Goal: Information Seeking & Learning: Learn about a topic

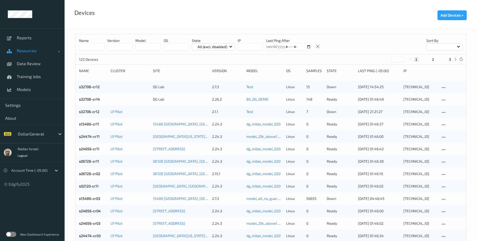
click at [25, 50] on span "Resources" at bounding box center [37, 50] width 41 height 5
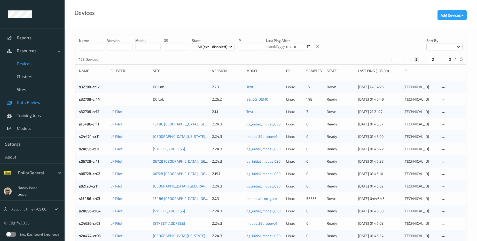
click at [30, 101] on span "Data Review" at bounding box center [38, 102] width 43 height 5
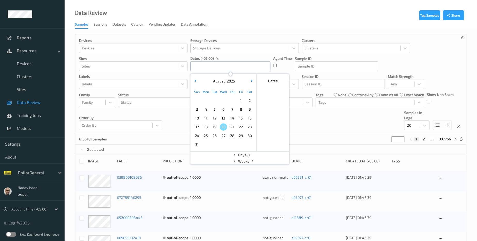
click at [207, 65] on input "text" at bounding box center [230, 66] width 80 height 10
click at [103, 26] on div "Sessions" at bounding box center [101, 25] width 14 height 6
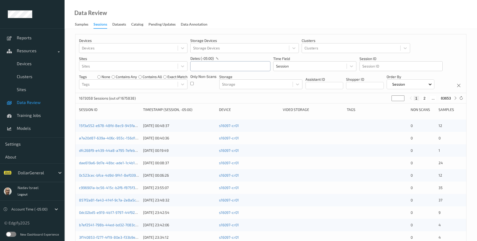
click at [214, 65] on input "text" at bounding box center [230, 66] width 80 height 10
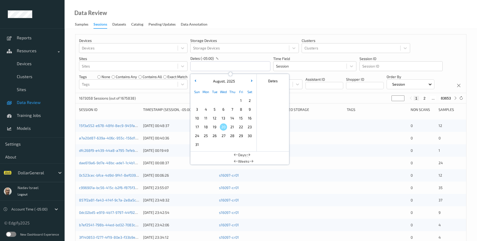
click at [207, 108] on span "4" at bounding box center [205, 109] width 7 height 7
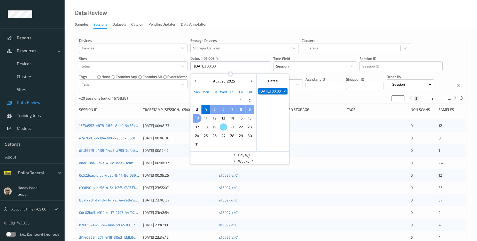
click at [197, 118] on span "10" at bounding box center [196, 117] width 7 height 7
type input "04/08/2025 00:00 -> 10/08/2025 23:59"
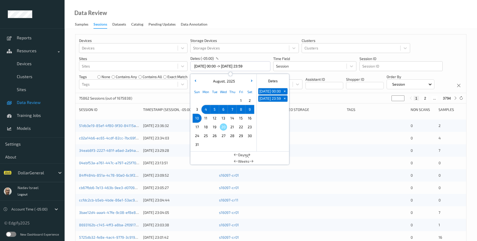
click at [346, 93] on div "Devices Devices Storage Devices Storage Devices Clusters Clusters Sites Sites d…" at bounding box center [270, 63] width 391 height 59
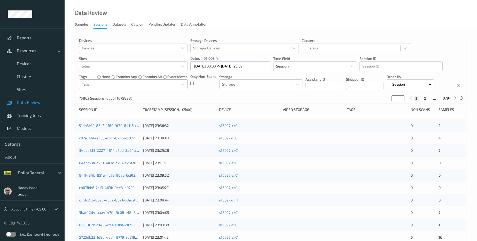
click at [163, 82] on div at bounding box center [128, 84] width 93 height 6
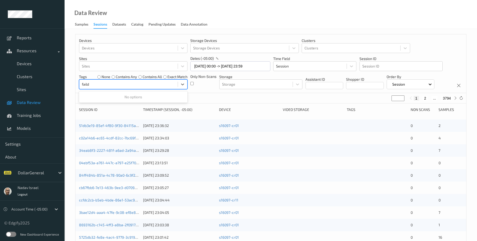
type input "failed"
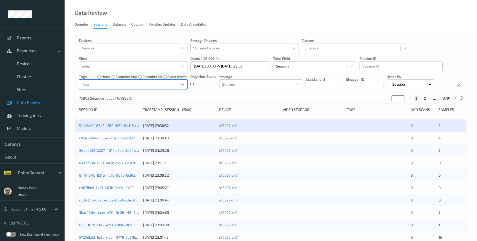
click at [160, 85] on div at bounding box center [128, 84] width 93 height 6
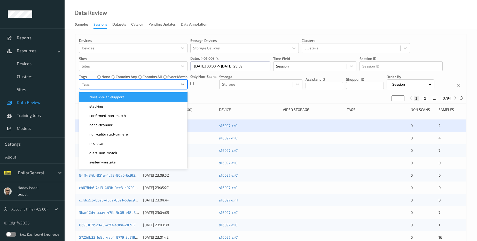
click at [160, 85] on div at bounding box center [128, 84] width 93 height 6
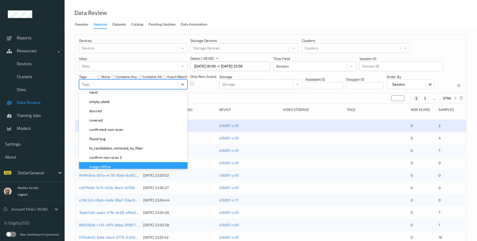
scroll to position [115, 0]
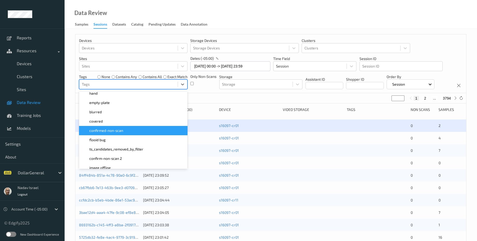
click at [130, 132] on div "confirmed-non-scan" at bounding box center [133, 130] width 102 height 5
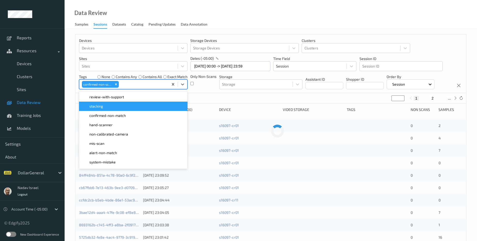
click at [222, 93] on div "Devices Devices Storage Devices Storage Devices Clusters Clusters Sites Sites d…" at bounding box center [270, 63] width 391 height 59
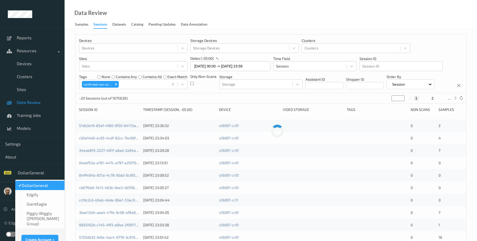
click at [60, 173] on div at bounding box center [59, 172] width 9 height 9
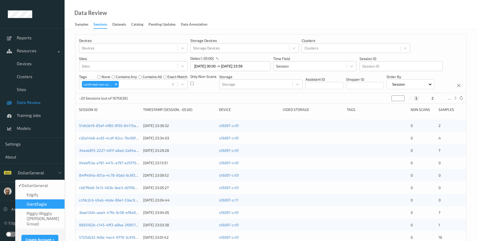
click at [48, 203] on div "GiantEagle" at bounding box center [39, 203] width 43 height 5
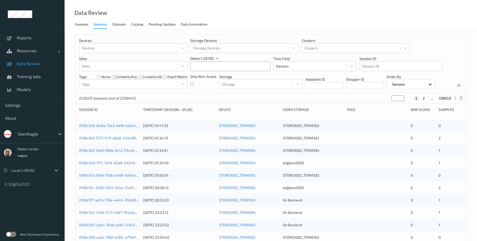
click at [220, 69] on input "text" at bounding box center [230, 66] width 80 height 10
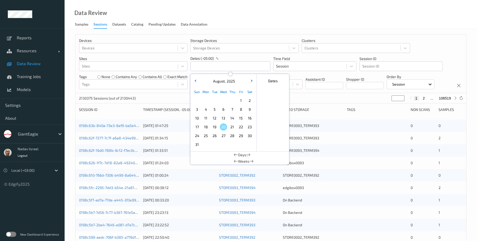
click at [197, 108] on span "3" at bounding box center [196, 109] width 7 height 7
click at [204, 107] on span "4" at bounding box center [205, 109] width 7 height 7
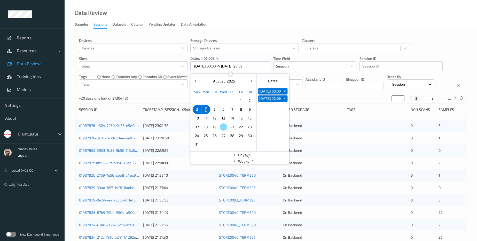
click at [204, 107] on span "4" at bounding box center [205, 109] width 7 height 7
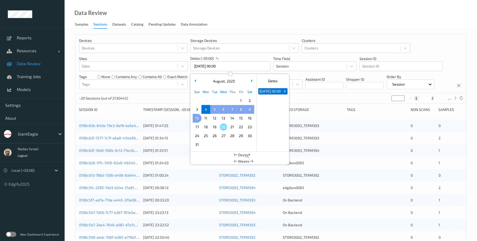
click at [196, 117] on span "10" at bounding box center [196, 117] width 7 height 7
type input "04/08/2025 00:00 -> 10/08/2025 23:59"
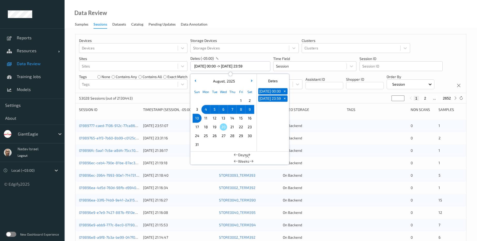
click at [309, 93] on div "Devices Devices Storage Devices Storage Devices Clusters Clusters Sites Sites d…" at bounding box center [270, 63] width 391 height 59
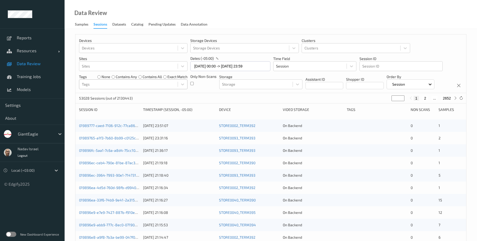
click at [148, 83] on div at bounding box center [128, 84] width 93 height 6
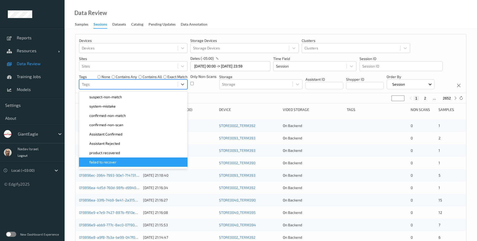
click at [132, 162] on div "failed to recover" at bounding box center [133, 161] width 102 height 5
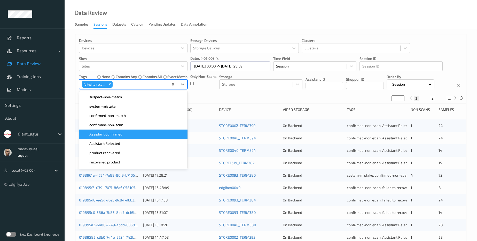
click at [260, 93] on div "Devices Devices Storage Devices Storage Devices Clusters Clusters Sites Sites d…" at bounding box center [270, 63] width 391 height 59
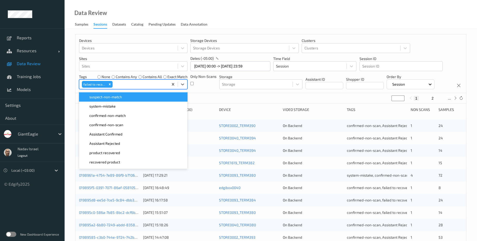
click at [146, 84] on div at bounding box center [140, 84] width 52 height 6
click at [246, 103] on div "~20 Sessions (out of 2130443) * 1 2 ..." at bounding box center [270, 98] width 391 height 10
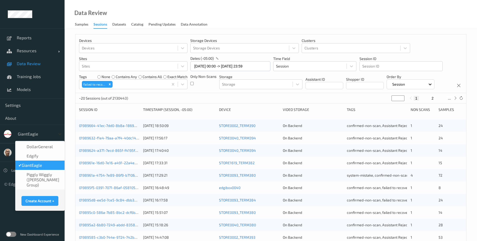
click at [60, 134] on icon at bounding box center [59, 133] width 5 height 5
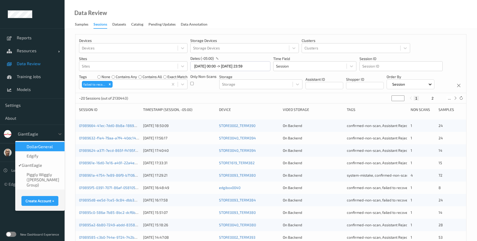
click at [43, 149] on span "DollarGeneral" at bounding box center [40, 146] width 26 height 5
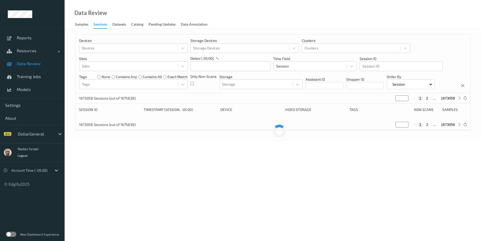
click at [14, 234] on label at bounding box center [11, 233] width 10 height 5
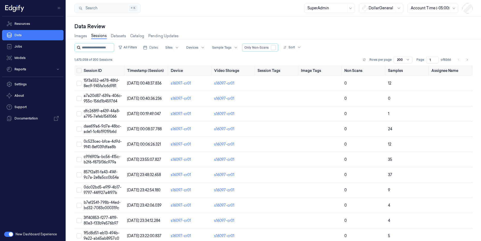
click at [104, 49] on input "string" at bounding box center [97, 47] width 31 height 8
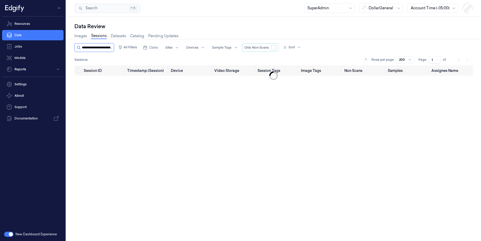
scroll to position [0, 20]
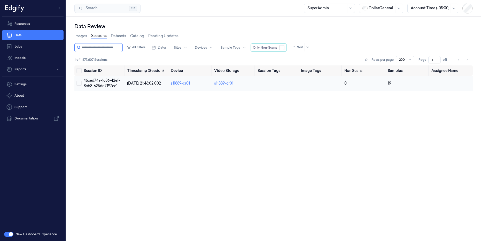
type input "**********"
click at [116, 82] on span "46ced74a-1c86-42ef-8cb8-625dd7197cc1" at bounding box center [102, 83] width 36 height 10
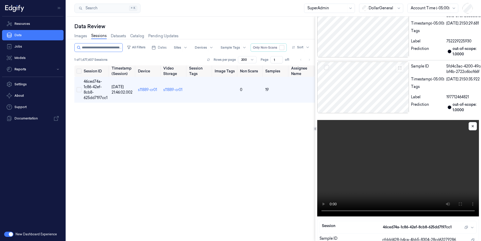
scroll to position [1166, 0]
click at [372, 172] on video at bounding box center [398, 168] width 162 height 96
click at [411, 161] on video at bounding box center [398, 168] width 162 height 96
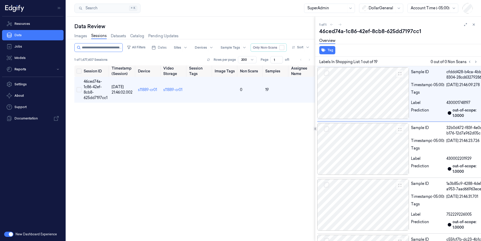
scroll to position [0, 0]
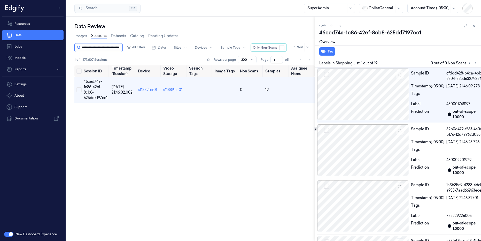
click at [93, 48] on input "string" at bounding box center [102, 47] width 40 height 8
click at [473, 26] on button at bounding box center [474, 26] width 6 height 6
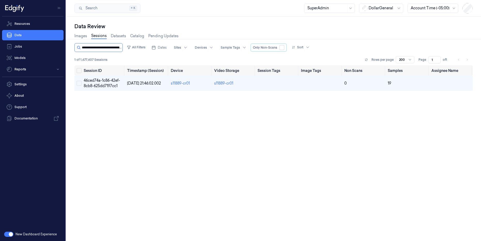
click at [110, 46] on input "string" at bounding box center [102, 47] width 40 height 8
click at [101, 35] on link "Sessions" at bounding box center [98, 36] width 15 height 6
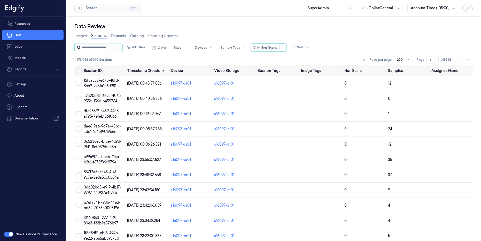
click at [103, 48] on input "string" at bounding box center [102, 47] width 40 height 8
type input "**********"
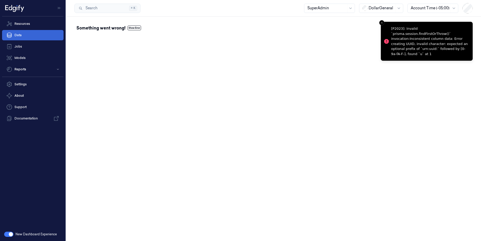
click at [30, 35] on link "Data" at bounding box center [32, 35] width 61 height 10
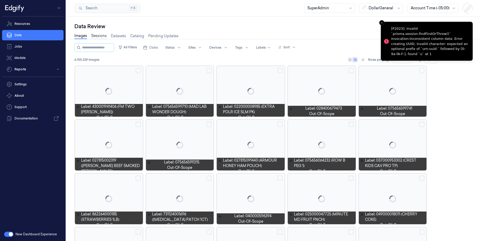
click at [99, 35] on link "Sessions" at bounding box center [98, 36] width 15 height 6
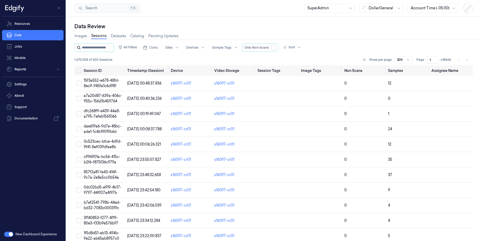
click at [111, 48] on input "string" at bounding box center [97, 47] width 31 height 8
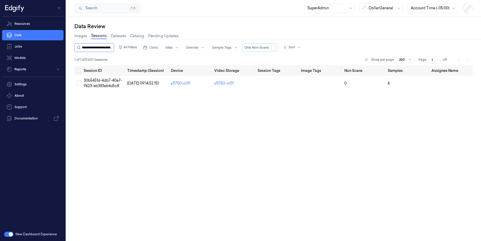
scroll to position [0, 23]
type input "**********"
click at [115, 86] on span "30b5451d-4db7-40e7-9623-eb383eb4d5c8" at bounding box center [103, 83] width 38 height 10
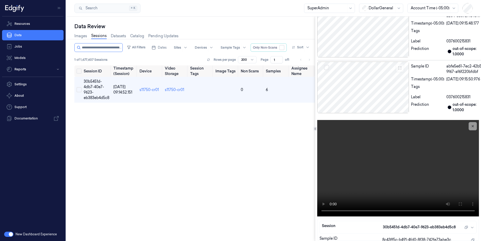
scroll to position [383, 0]
click at [395, 168] on video at bounding box center [398, 168] width 162 height 96
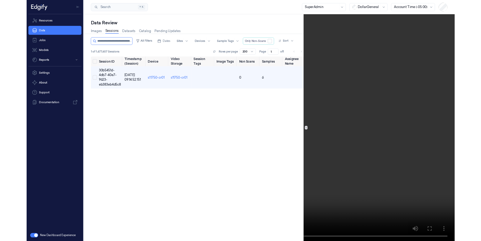
scroll to position [0, 0]
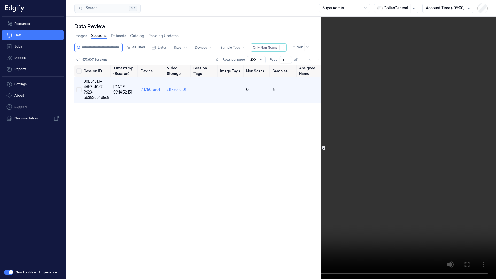
click at [291, 138] on video at bounding box center [248, 139] width 496 height 279
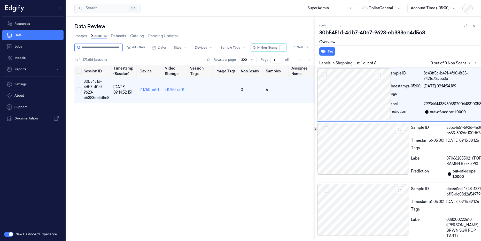
click at [474, 24] on div at bounding box center [469, 26] width 14 height 6
click at [472, 26] on icon at bounding box center [474, 26] width 4 height 4
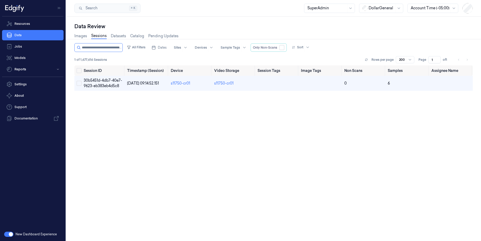
click at [100, 34] on link "Sessions" at bounding box center [98, 36] width 15 height 6
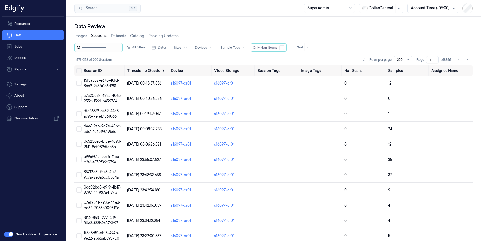
click at [104, 46] on input "string" at bounding box center [102, 47] width 40 height 8
type input "**********"
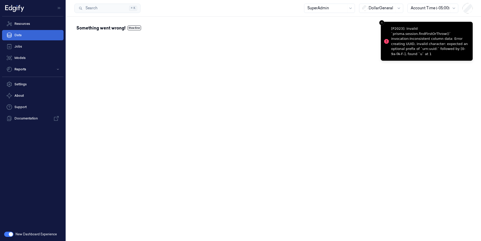
click at [32, 36] on link "Data" at bounding box center [32, 35] width 61 height 10
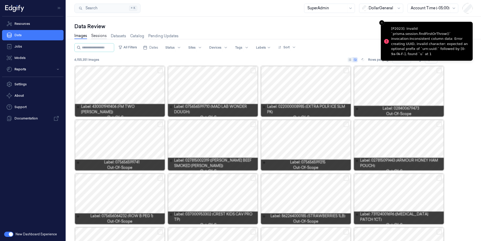
click at [101, 36] on link "Sessions" at bounding box center [98, 36] width 15 height 6
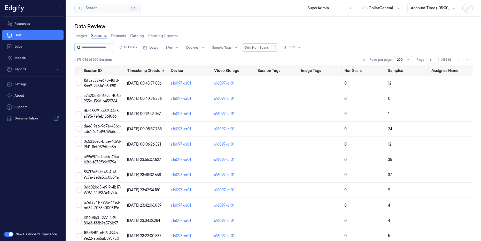
click at [108, 48] on input "string" at bounding box center [97, 47] width 31 height 8
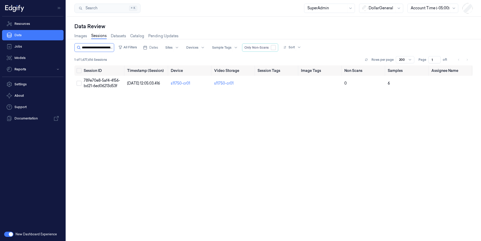
scroll to position [0, 20]
click at [103, 82] on span "789e70e8-5af4-4156-bd21-6ed06213d53f" at bounding box center [102, 83] width 36 height 10
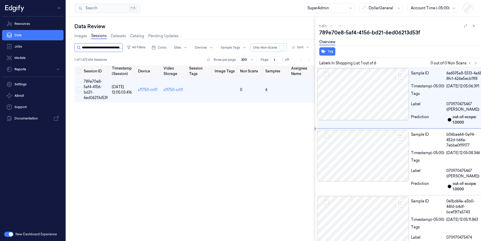
click at [103, 43] on input "string" at bounding box center [102, 47] width 40 height 8
drag, startPoint x: 101, startPoint y: 47, endPoint x: 176, endPoint y: 49, distance: 75.5
click at [176, 49] on div "All Filters Dates Sites Devices Sample Tags Only Non-Scans Sort" at bounding box center [192, 47] width 237 height 9
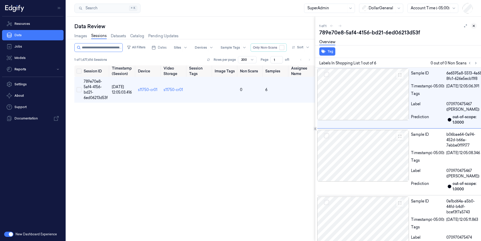
click at [474, 27] on button at bounding box center [474, 26] width 6 height 6
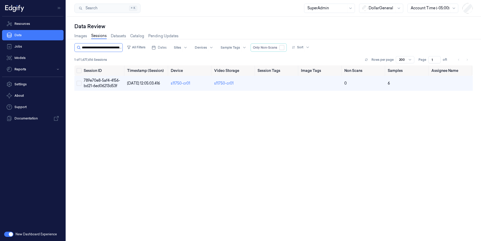
click at [108, 47] on input "string" at bounding box center [102, 47] width 40 height 8
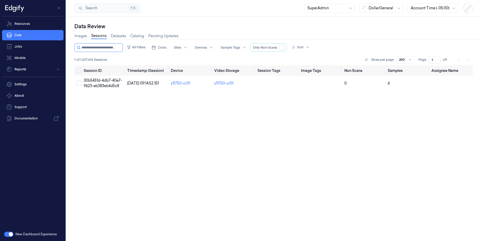
type input "**********"
click at [104, 85] on span "30b5451d-4db7-40e7-9623-eb383eb4d5c8" at bounding box center [103, 83] width 38 height 10
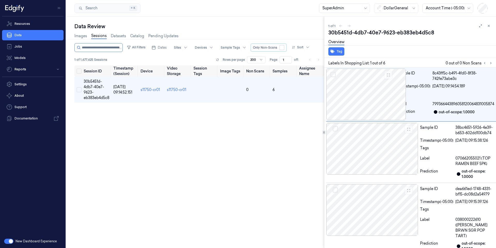
drag, startPoint x: 488, startPoint y: 26, endPoint x: 469, endPoint y: 26, distance: 18.9
click at [481, 25] on icon at bounding box center [489, 26] width 4 height 4
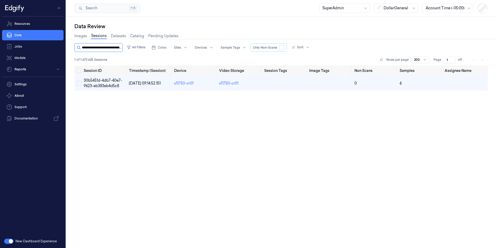
click at [115, 49] on input "string" at bounding box center [102, 47] width 40 height 8
click at [102, 34] on link "Sessions" at bounding box center [98, 36] width 15 height 6
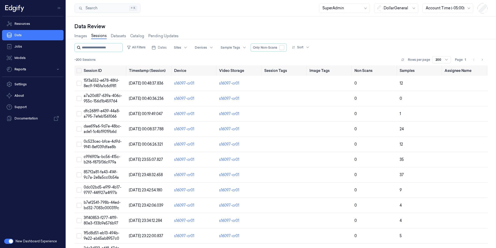
click at [98, 46] on input "string" at bounding box center [102, 47] width 40 height 8
type input "**********"
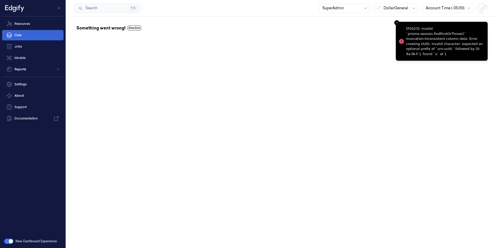
click at [22, 34] on link "Data" at bounding box center [32, 35] width 61 height 10
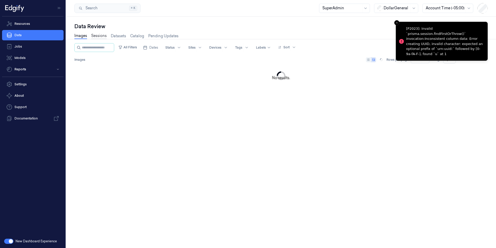
click at [102, 36] on link "Sessions" at bounding box center [98, 36] width 15 height 6
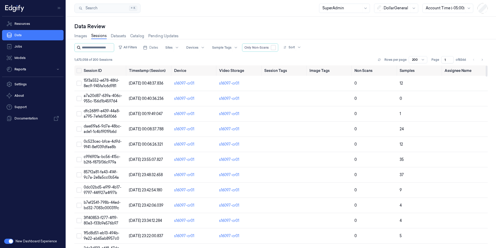
click at [103, 47] on input "string" at bounding box center [97, 47] width 31 height 8
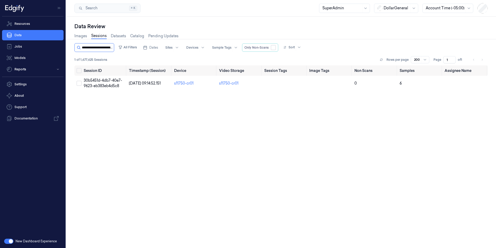
scroll to position [0, 23]
type input "**********"
click at [111, 81] on span "30b5451d-4db7-40e7-9623-eb383eb4d5c8" at bounding box center [103, 83] width 38 height 10
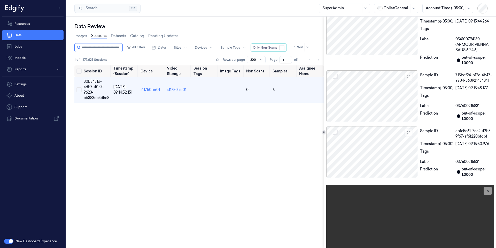
scroll to position [347, 0]
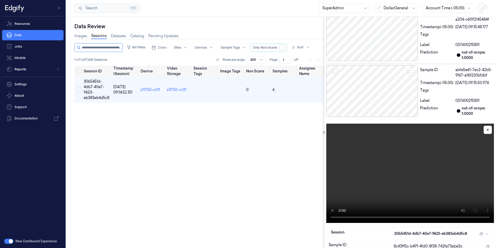
click at [409, 171] on video at bounding box center [410, 172] width 168 height 99
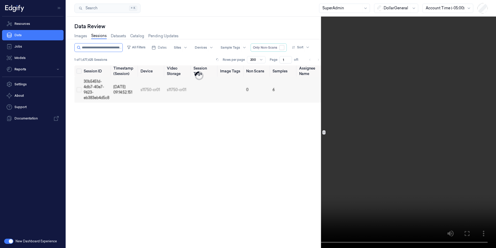
scroll to position [0, 0]
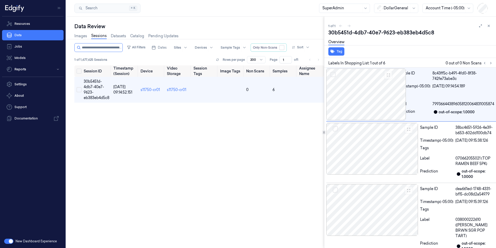
click at [99, 34] on link "Sessions" at bounding box center [98, 36] width 15 height 6
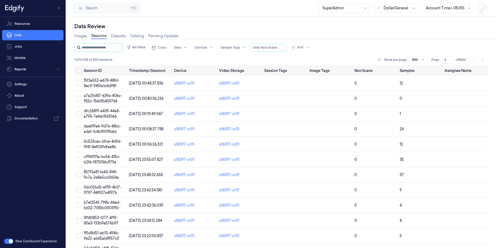
click at [100, 48] on input "string" at bounding box center [102, 47] width 40 height 8
type input "**********"
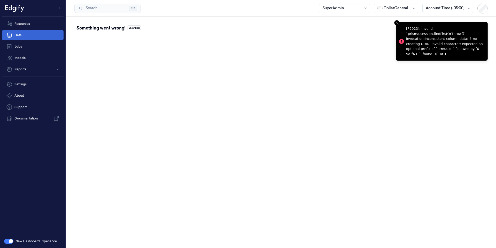
click at [31, 35] on link "Data" at bounding box center [32, 35] width 61 height 10
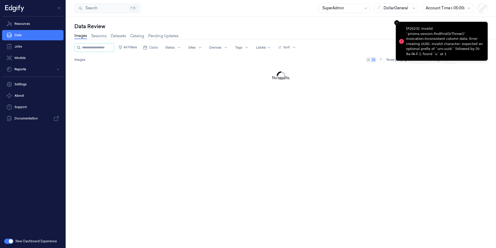
drag, startPoint x: 97, startPoint y: 36, endPoint x: 101, endPoint y: 0, distance: 36.7
click at [97, 36] on link "Sessions" at bounding box center [98, 35] width 15 height 5
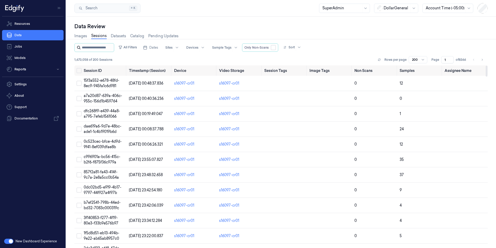
click at [99, 48] on input "string" at bounding box center [97, 47] width 31 height 8
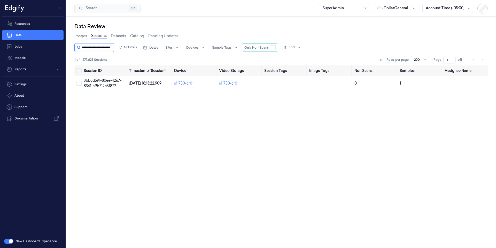
scroll to position [0, 20]
type input "**********"
click at [106, 84] on span "3bbcd591-80ee-4267-8341-a9b712e5f872" at bounding box center [103, 83] width 38 height 10
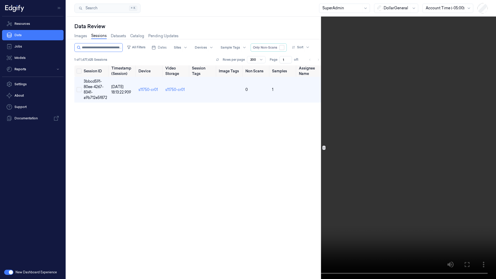
click at [37, 212] on video at bounding box center [248, 139] width 496 height 279
click at [163, 142] on video at bounding box center [248, 139] width 496 height 279
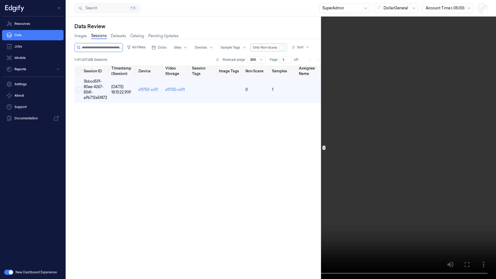
click at [163, 142] on video at bounding box center [248, 139] width 496 height 279
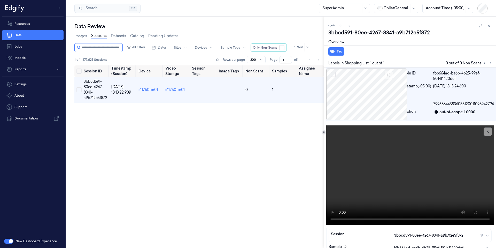
click at [104, 35] on link "Sessions" at bounding box center [98, 36] width 15 height 6
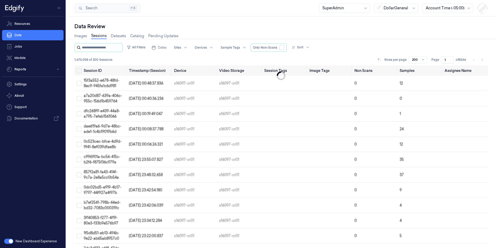
click at [103, 48] on input "string" at bounding box center [102, 47] width 40 height 8
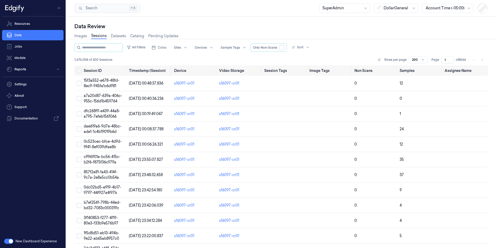
click at [103, 39] on div "Images Sessions Datasets Catalog Pending Updates" at bounding box center [126, 36] width 104 height 13
click at [102, 35] on link "Sessions" at bounding box center [98, 36] width 15 height 6
click at [99, 46] on input "string" at bounding box center [102, 47] width 40 height 8
type input "**********"
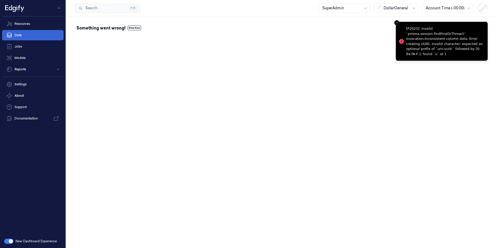
click at [34, 33] on link "Data" at bounding box center [32, 35] width 61 height 10
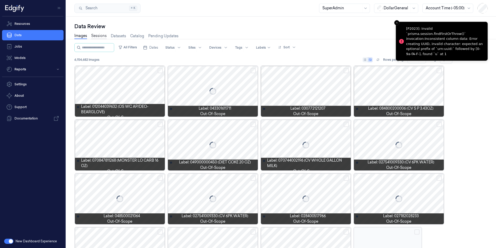
click at [100, 35] on link "Sessions" at bounding box center [98, 36] width 15 height 6
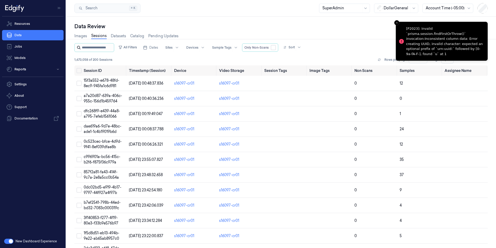
click at [100, 47] on input "string" at bounding box center [97, 47] width 31 height 8
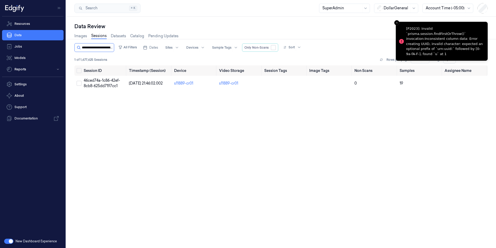
scroll to position [0, 20]
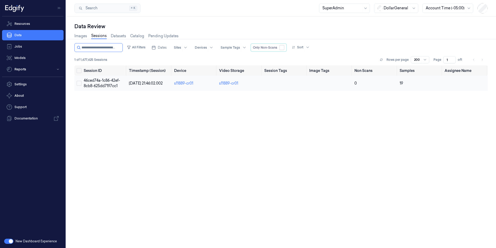
type input "**********"
click at [102, 79] on span "46ced74a-1c86-42ef-8cb8-625dd7197cc1" at bounding box center [102, 83] width 36 height 10
click at [114, 87] on span "46ced74a-1c86-42ef-8cb8-625dd7197cc1" at bounding box center [102, 83] width 36 height 10
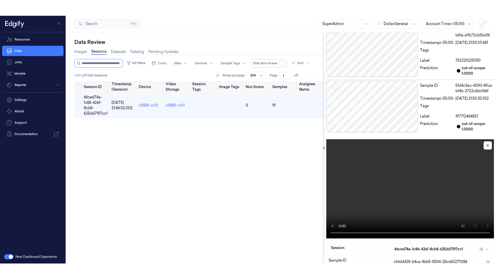
scroll to position [23, 0]
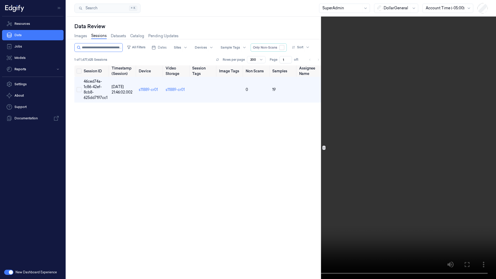
click at [258, 162] on video at bounding box center [248, 139] width 496 height 279
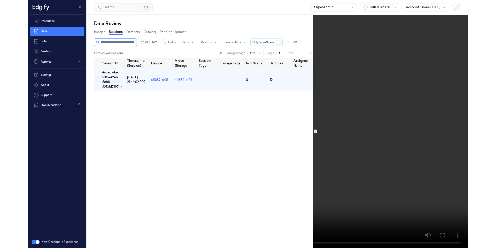
scroll to position [0, 0]
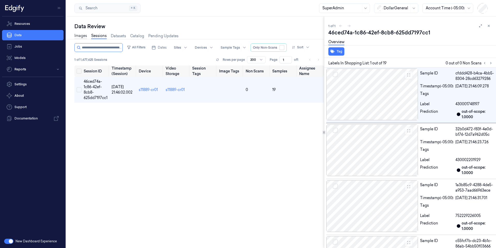
click at [83, 37] on link "Images" at bounding box center [80, 36] width 13 height 6
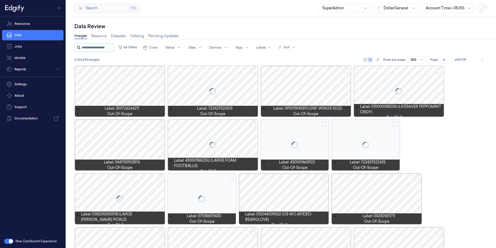
click at [92, 48] on input "string" at bounding box center [97, 47] width 31 height 8
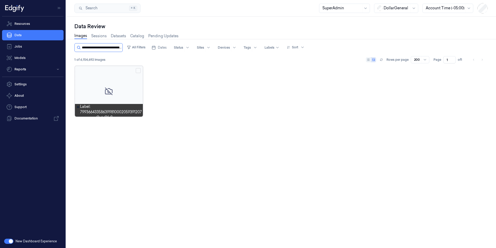
click at [104, 45] on input "string" at bounding box center [102, 47] width 40 height 8
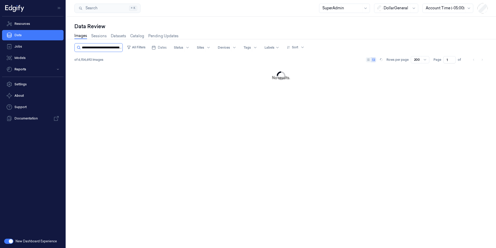
scroll to position [0, 17]
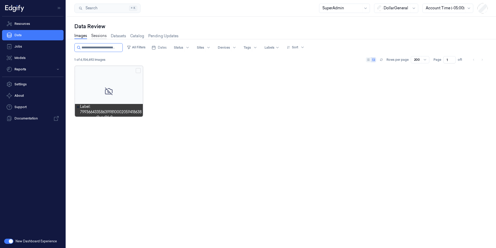
type input "**********"
click at [101, 37] on link "Sessions" at bounding box center [98, 36] width 15 height 6
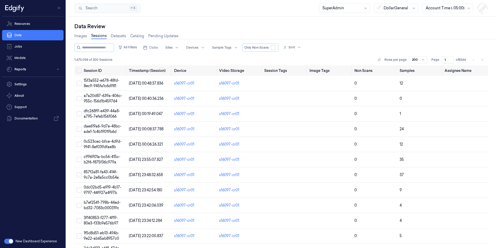
click at [98, 36] on link "Sessions" at bounding box center [98, 36] width 15 height 6
click at [96, 50] on input "string" at bounding box center [97, 47] width 31 height 8
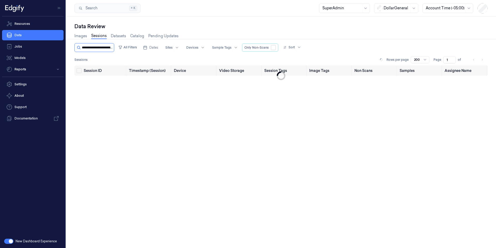
scroll to position [0, 23]
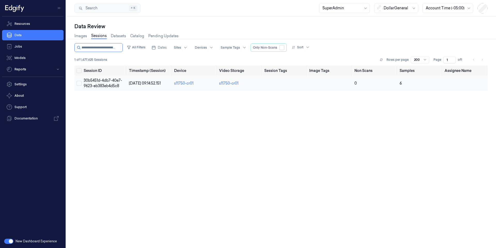
type input "**********"
click at [108, 83] on td "30b5451d-4db7-40e7-9623-eb383eb4d5c8" at bounding box center [104, 83] width 45 height 15
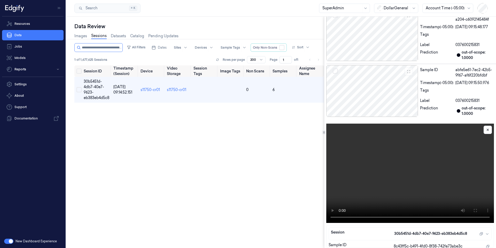
scroll to position [347, 0]
click at [433, 191] on video at bounding box center [410, 172] width 168 height 99
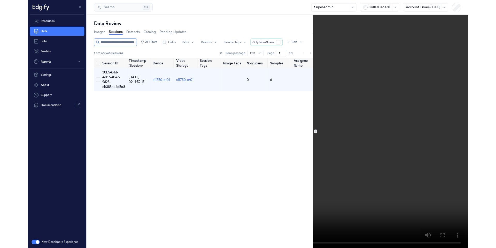
scroll to position [0, 0]
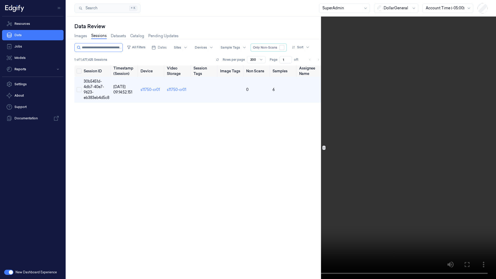
click at [235, 111] on video at bounding box center [248, 139] width 496 height 279
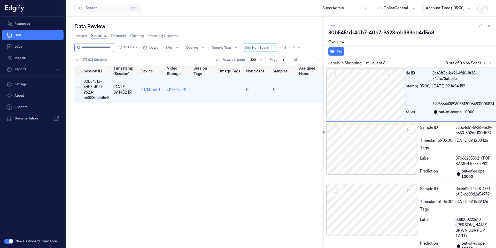
click at [100, 35] on link "Sessions" at bounding box center [98, 36] width 15 height 6
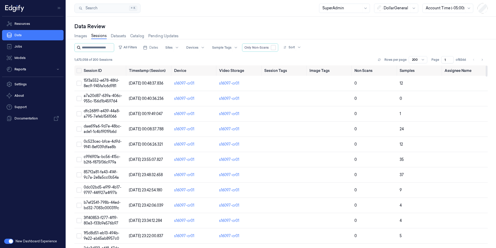
click at [97, 48] on input "string" at bounding box center [97, 47] width 31 height 8
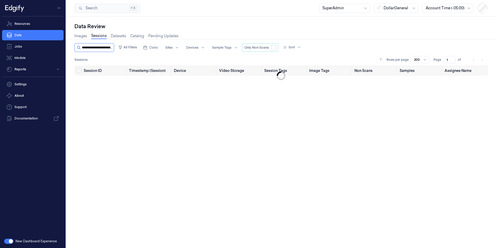
scroll to position [0, 20]
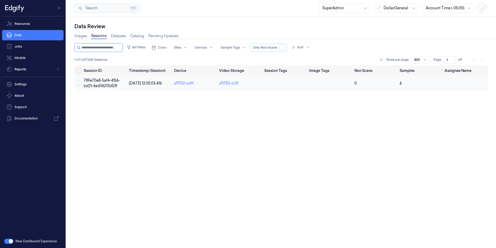
type input "**********"
click at [106, 80] on span "789e70e8-5af4-4156-bd21-6ed06213d53f" at bounding box center [102, 83] width 36 height 10
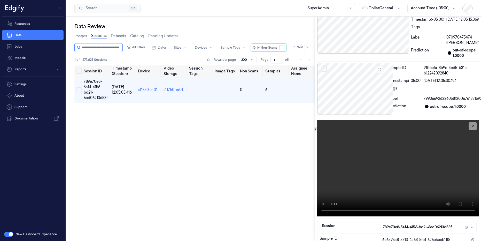
scroll to position [394, 0]
click at [394, 151] on video at bounding box center [398, 168] width 162 height 96
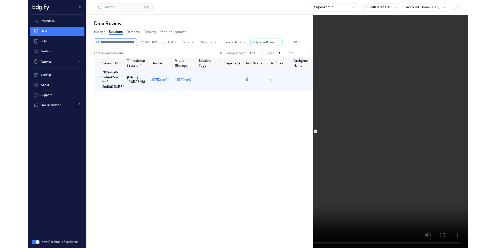
scroll to position [0, 0]
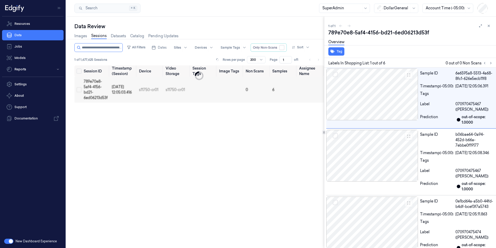
click at [102, 37] on link "Sessions" at bounding box center [98, 36] width 15 height 6
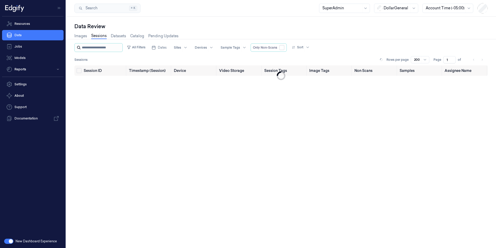
click at [95, 47] on input "string" at bounding box center [102, 47] width 40 height 8
type input "**********"
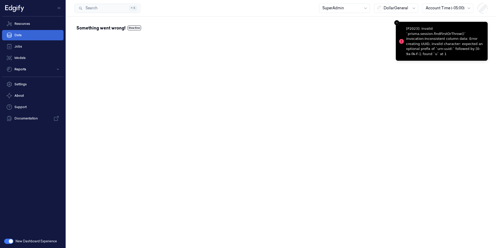
click at [44, 35] on link "Data" at bounding box center [32, 35] width 61 height 10
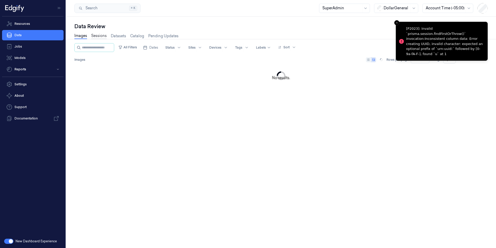
click at [103, 35] on link "Sessions" at bounding box center [98, 36] width 15 height 6
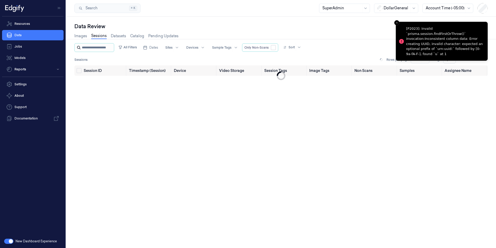
click at [98, 46] on input "string" at bounding box center [97, 47] width 31 height 8
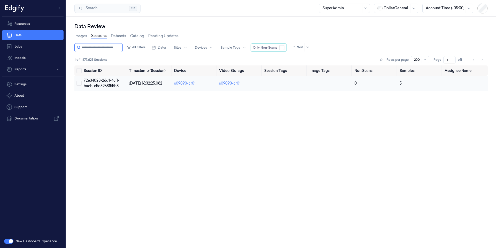
type input "**********"
click at [101, 81] on span "72e34028-26d1-4cf1-baeb-c5d5968155b8" at bounding box center [102, 83] width 36 height 10
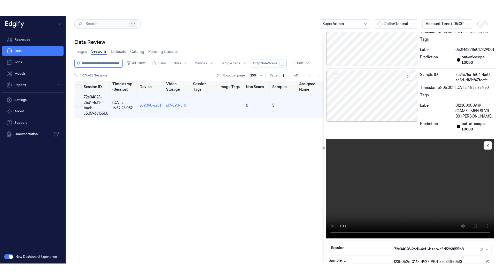
scroll to position [23, 0]
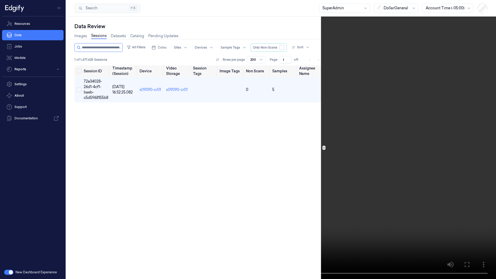
click at [212, 200] on video at bounding box center [248, 139] width 496 height 279
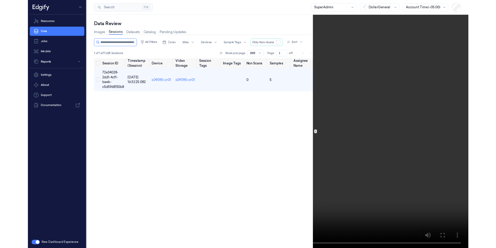
scroll to position [0, 0]
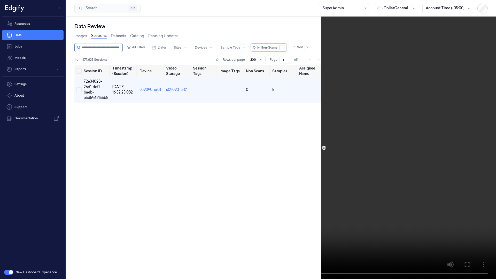
click at [328, 154] on video at bounding box center [248, 139] width 496 height 279
